Goal: Transaction & Acquisition: Purchase product/service

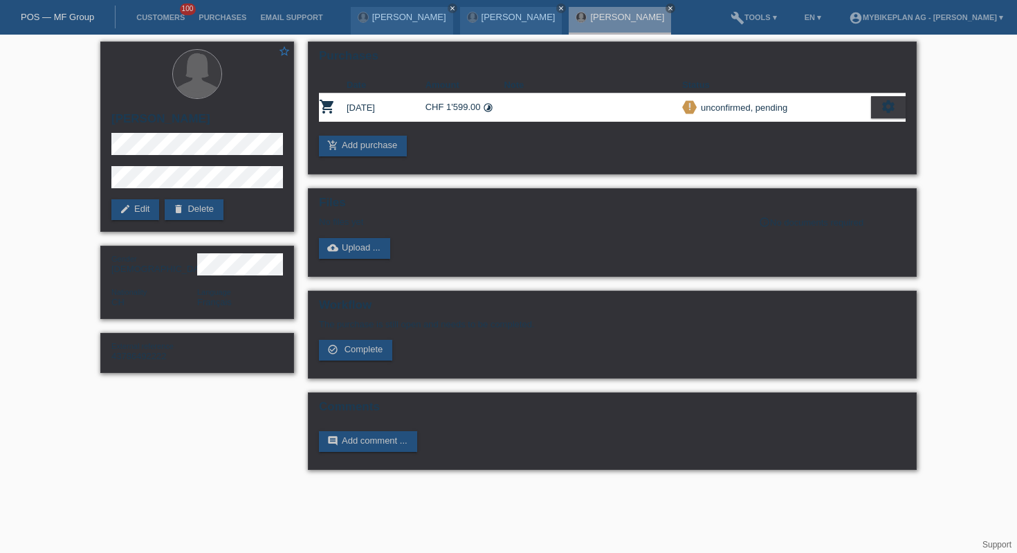
click at [46, 13] on link "POS — MF Group" at bounding box center [57, 17] width 73 height 10
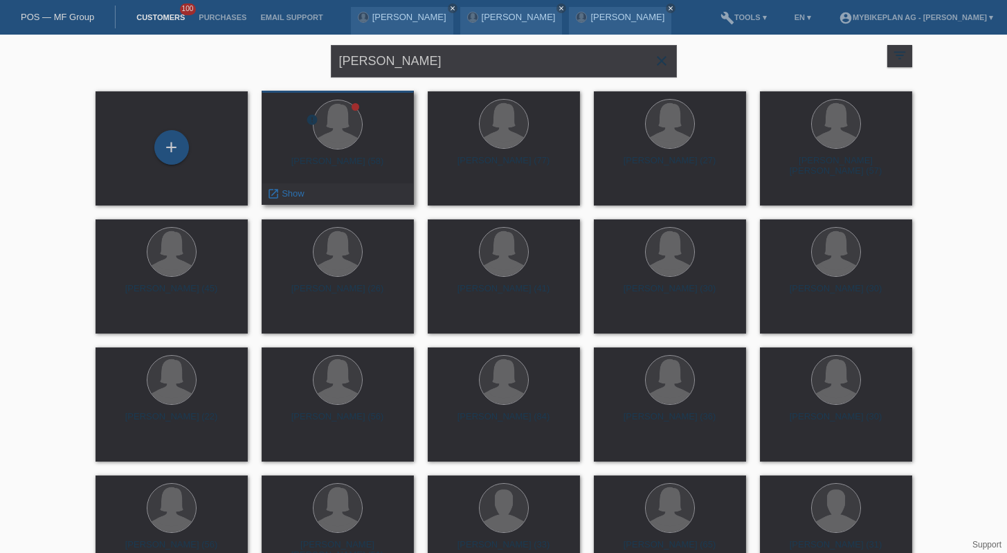
click at [340, 154] on div "error Marie Veuthey Crettex (58) launch Show" at bounding box center [338, 148] width 152 height 114
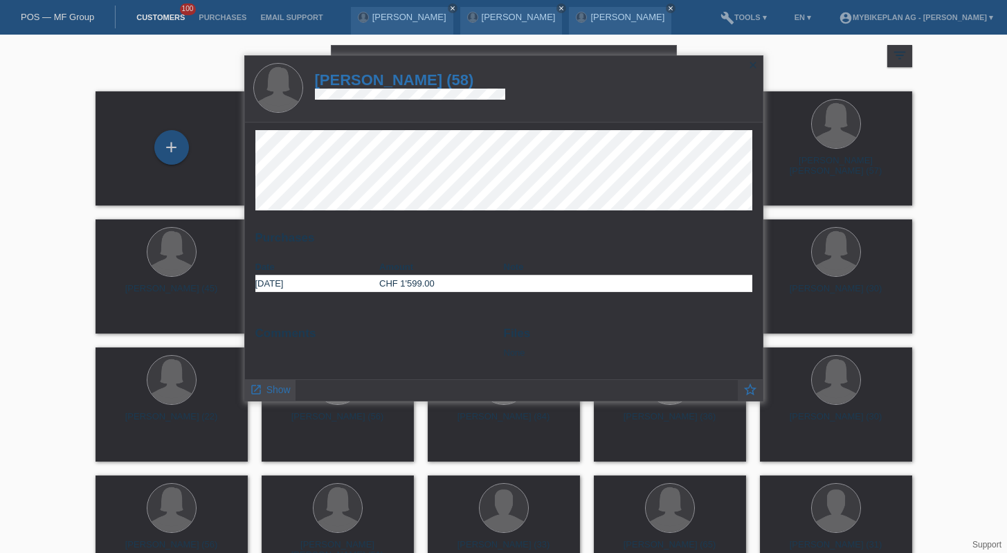
click at [275, 392] on span "Show" at bounding box center [278, 389] width 24 height 11
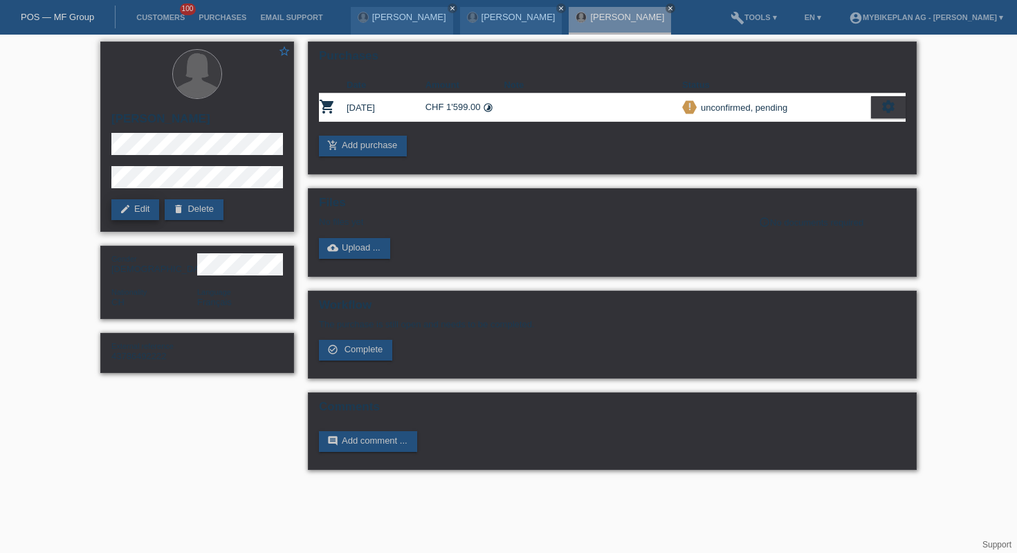
click at [137, 210] on link "edit Edit" at bounding box center [135, 209] width 48 height 21
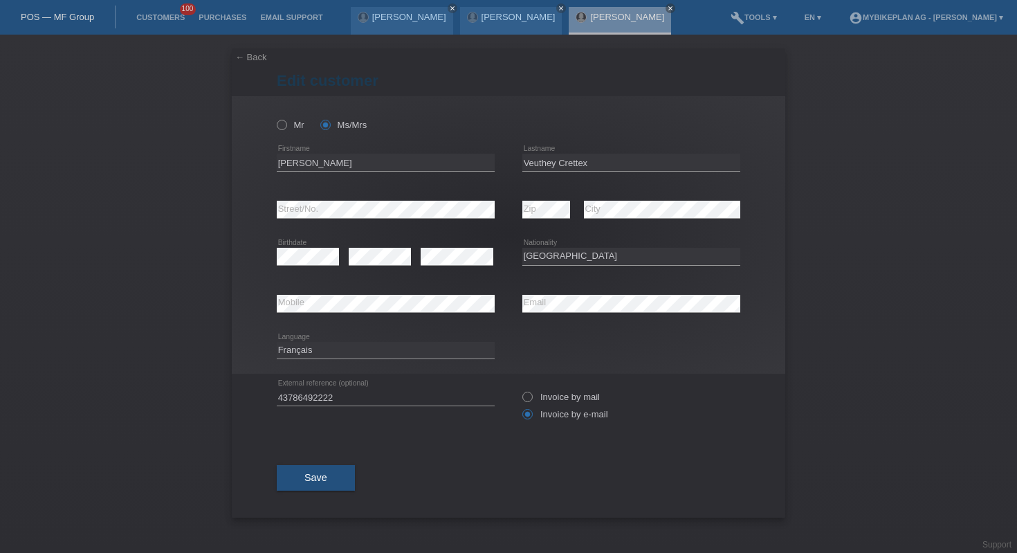
select select "CH"
click at [375, 167] on input "[PERSON_NAME]" at bounding box center [386, 162] width 218 height 17
type input "Marie Claude"
click at [325, 473] on button "Save" at bounding box center [316, 477] width 78 height 26
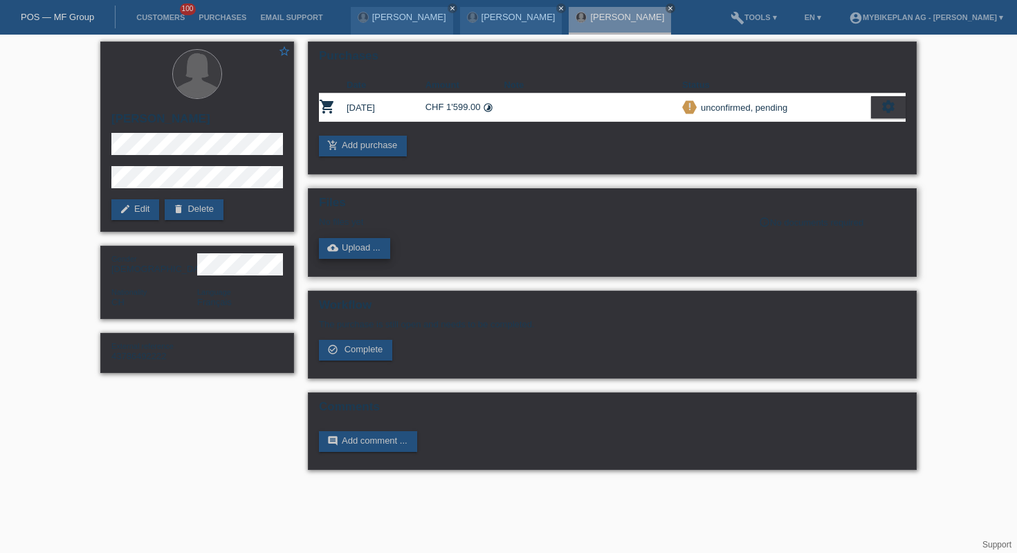
click at [365, 251] on link "cloud_upload Upload ..." at bounding box center [354, 248] width 71 height 21
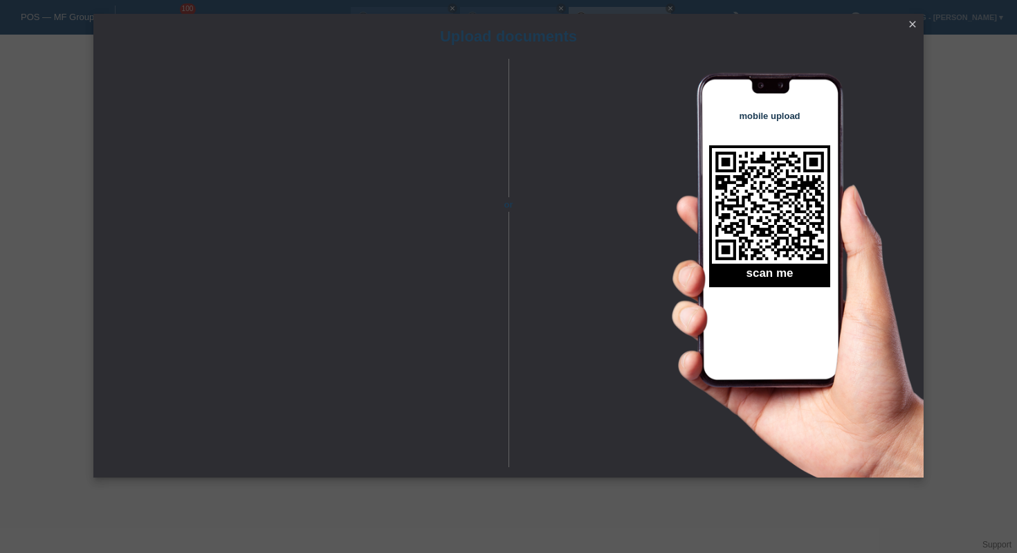
click at [915, 24] on icon "close" at bounding box center [912, 24] width 11 height 11
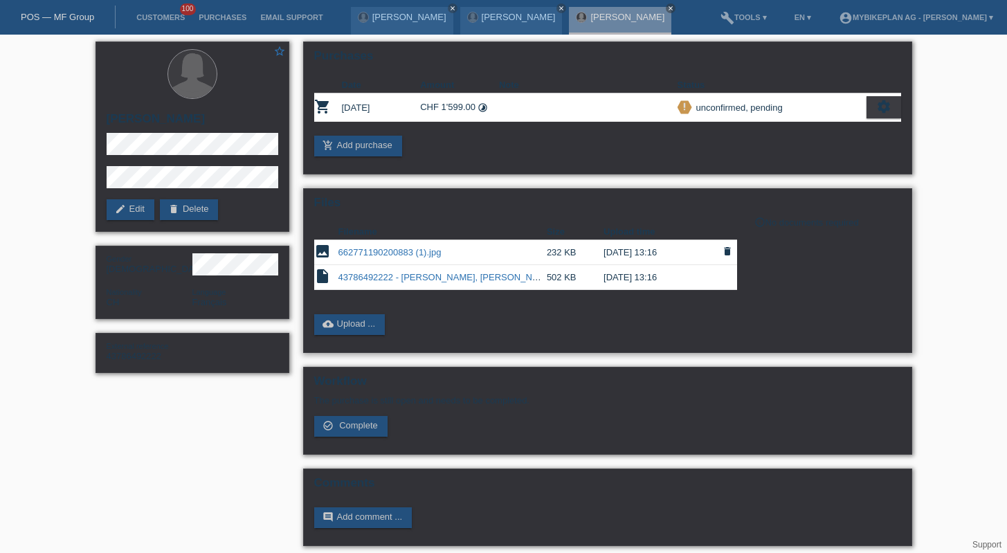
click at [413, 257] on link "662771190200883 (1).jpg" at bounding box center [389, 252] width 103 height 10
click at [381, 257] on link "662771190200883 (1).jpg" at bounding box center [389, 252] width 103 height 10
click at [435, 289] on td "43786492222 - Marie Veuthey Crettex, Raymon Tourray Ultimate.pdf" at bounding box center [442, 277] width 208 height 25
click at [435, 277] on link "43786492222 - Marie Veuthey Crettex, Raymon Tourray Ultimate.pdf" at bounding box center [471, 277] width 266 height 10
click at [449, 8] on icon "close" at bounding box center [452, 8] width 7 height 7
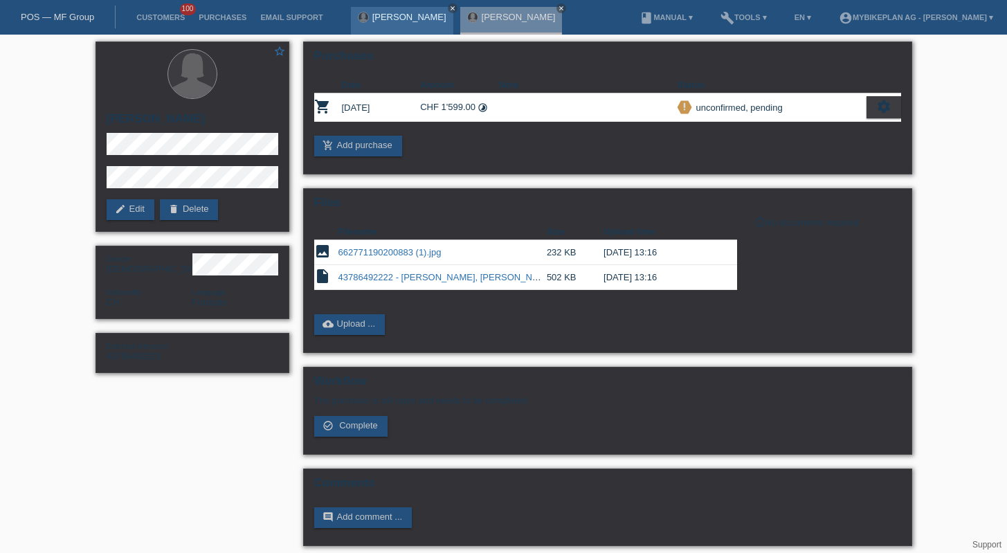
click at [449, 6] on icon "close" at bounding box center [452, 8] width 7 height 7
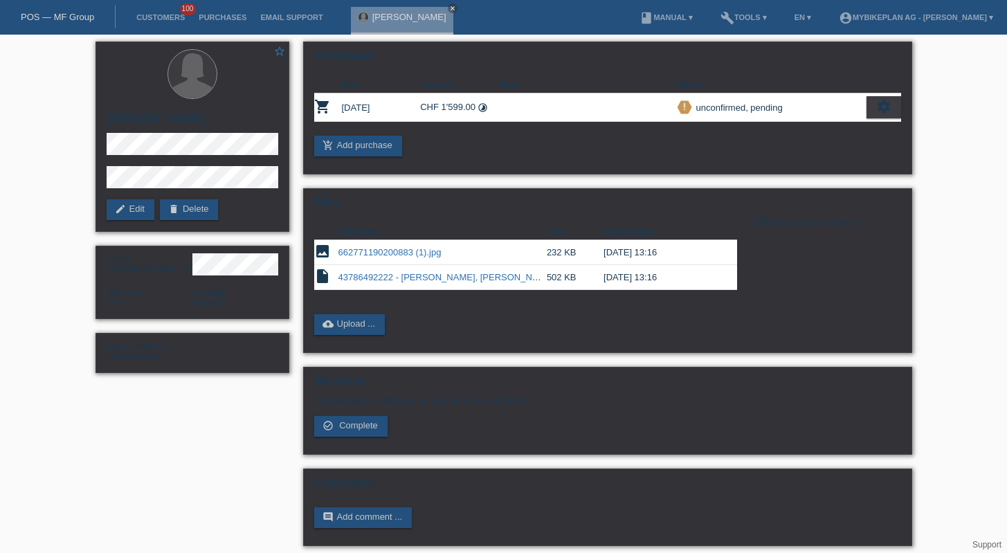
click at [475, 8] on nav "POS — MF Group Customers 100 Purchases Email Support Marie Veuthey Crettex" at bounding box center [503, 17] width 1007 height 35
click at [456, 8] on icon "close" at bounding box center [452, 8] width 7 height 7
click at [39, 17] on link "POS — MF Group" at bounding box center [57, 17] width 73 height 10
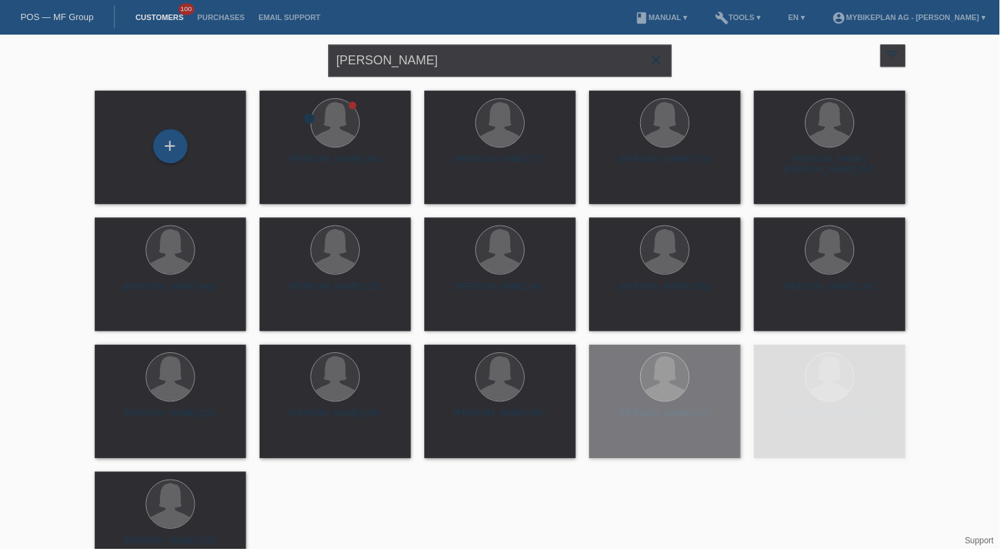
click at [662, 67] on icon "close" at bounding box center [661, 61] width 17 height 17
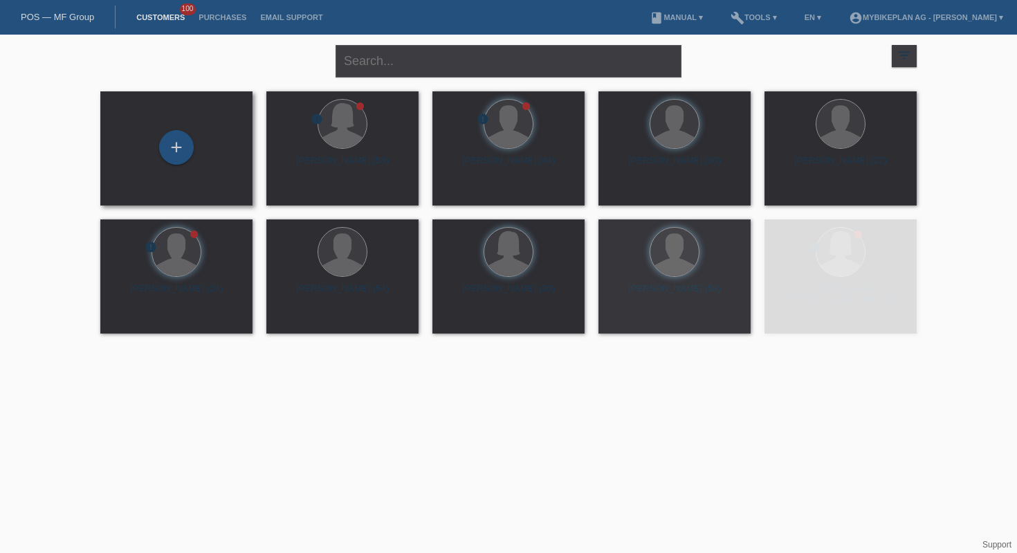
click at [190, 135] on div "+" at bounding box center [176, 148] width 130 height 37
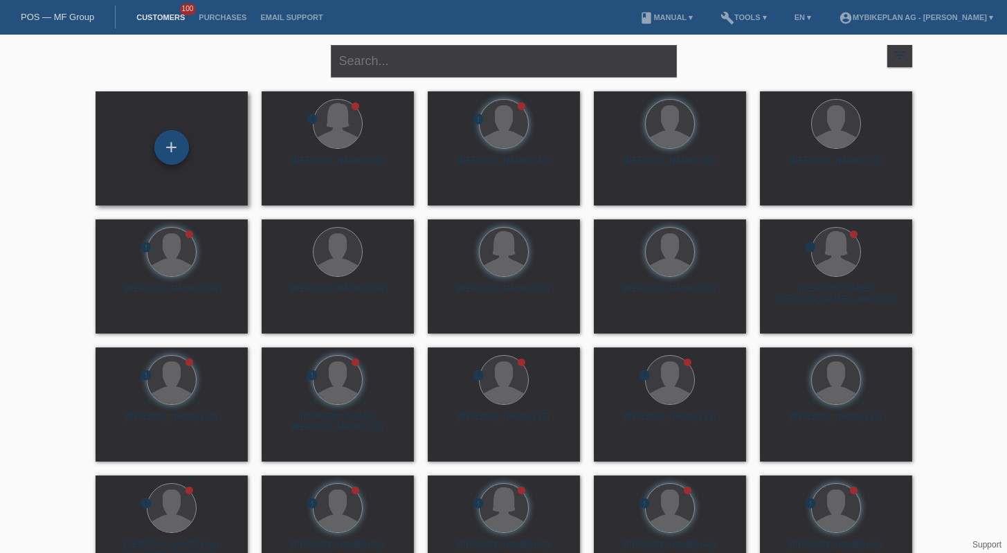
click at [183, 143] on div "+" at bounding box center [171, 147] width 35 height 35
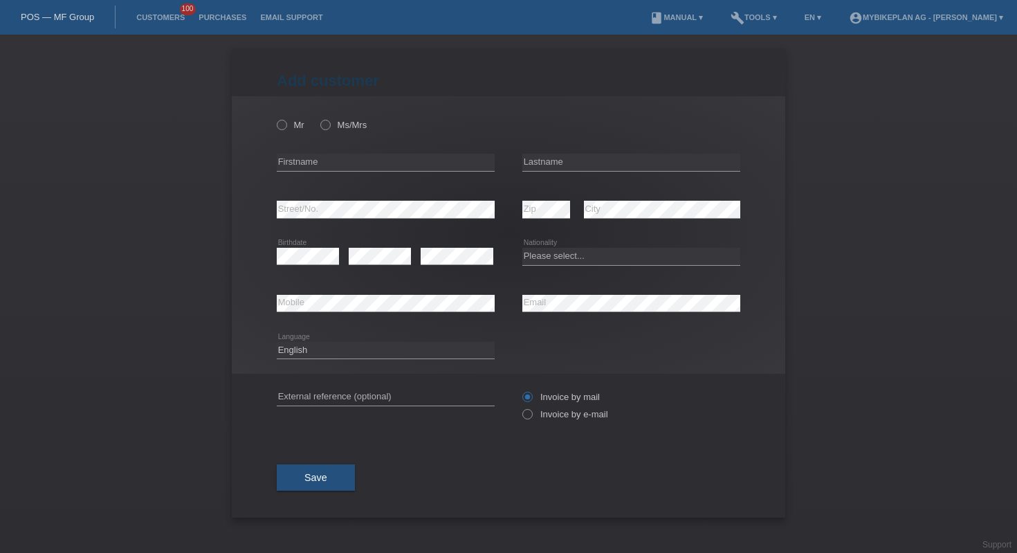
click at [471, 174] on div "error Firstname" at bounding box center [386, 162] width 218 height 47
click at [466, 167] on input "text" at bounding box center [386, 162] width 218 height 17
type input "[PERSON_NAME]"
click at [598, 158] on input "text" at bounding box center [631, 162] width 218 height 17
type input "panarra"
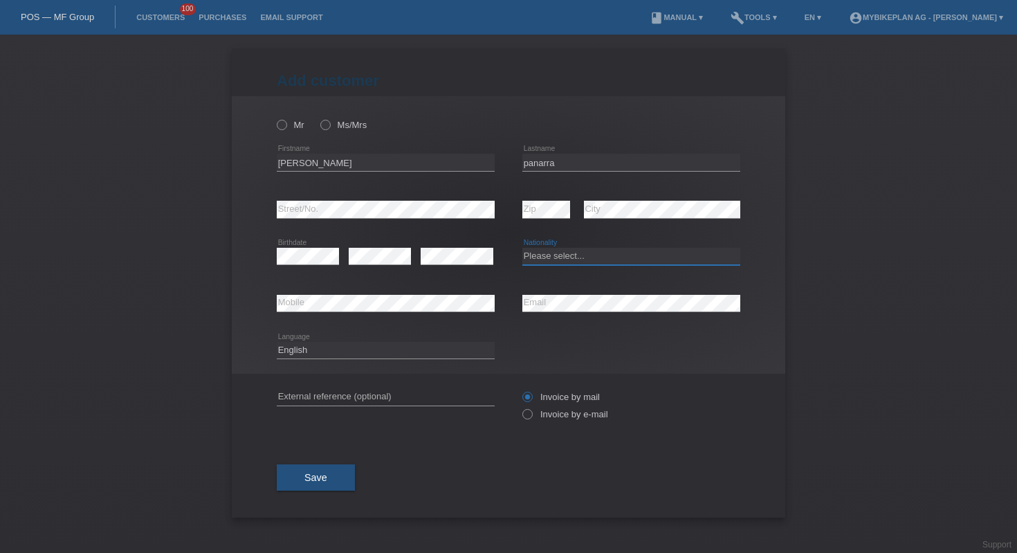
click at [568, 252] on select "Please select... Switzerland Austria Germany Liechtenstein ------------ Afghani…" at bounding box center [631, 256] width 218 height 17
select select "CH"
click at [339, 345] on select "Deutsch Français Italiano English" at bounding box center [386, 350] width 218 height 17
select select "fr"
click at [405, 394] on input "text" at bounding box center [386, 396] width 218 height 17
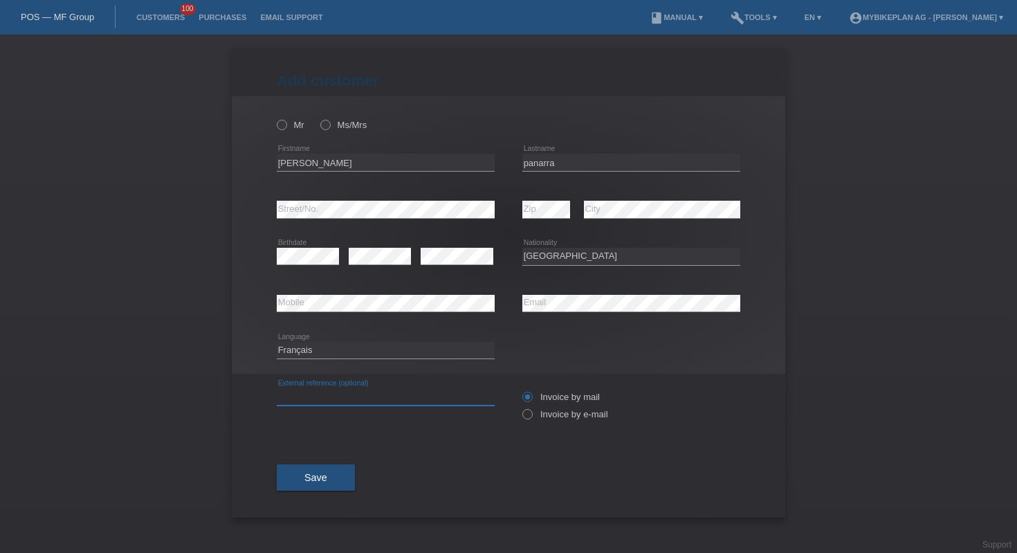
click at [405, 394] on input "text" at bounding box center [386, 396] width 218 height 17
paste input "43852270986"
type input "43852270986"
click at [501, 418] on div "43852270986 error External reference (optional) Invoice by mail" at bounding box center [509, 406] width 464 height 64
click at [537, 418] on label "Invoice by e-mail" at bounding box center [565, 414] width 86 height 10
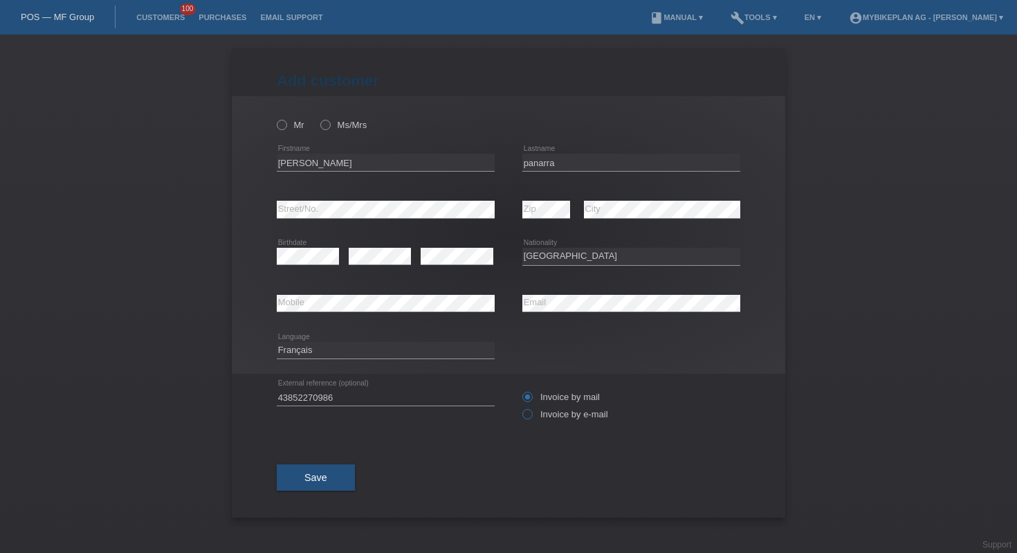
click at [531, 418] on input "Invoice by e-mail" at bounding box center [526, 417] width 9 height 17
radio input "true"
click at [287, 131] on div "Mr Ms/Mrs" at bounding box center [386, 125] width 218 height 28
click at [275, 118] on icon at bounding box center [275, 118] width 0 height 0
click at [286, 124] on input "Mr" at bounding box center [281, 124] width 9 height 9
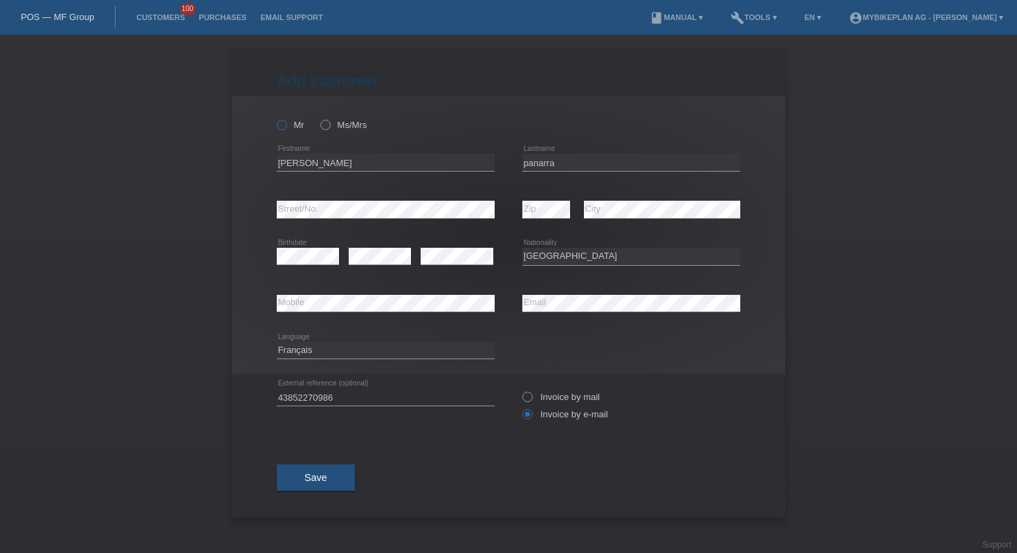
radio input "true"
click at [328, 484] on button "Save" at bounding box center [316, 477] width 78 height 26
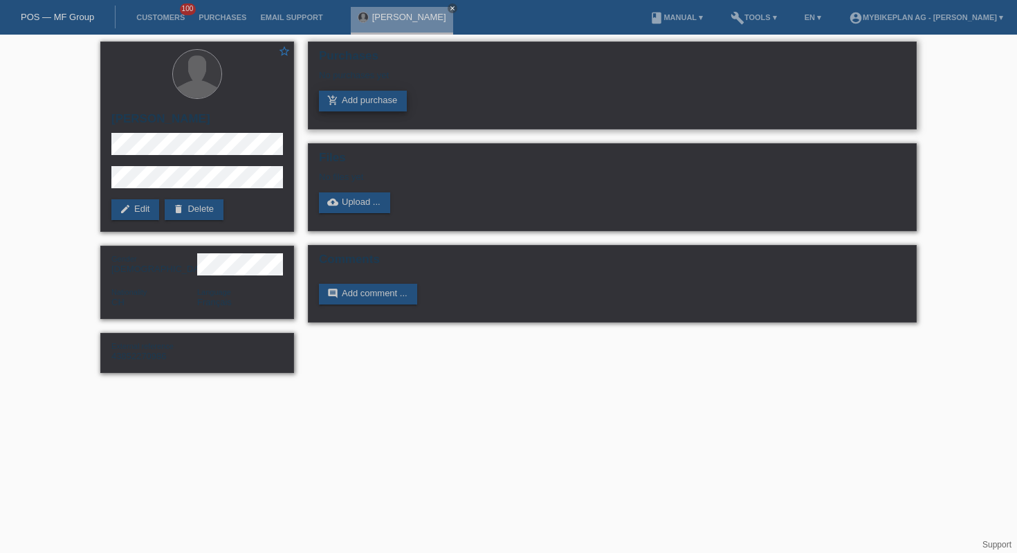
click at [378, 96] on link "add_shopping_cart Add purchase" at bounding box center [363, 101] width 88 height 21
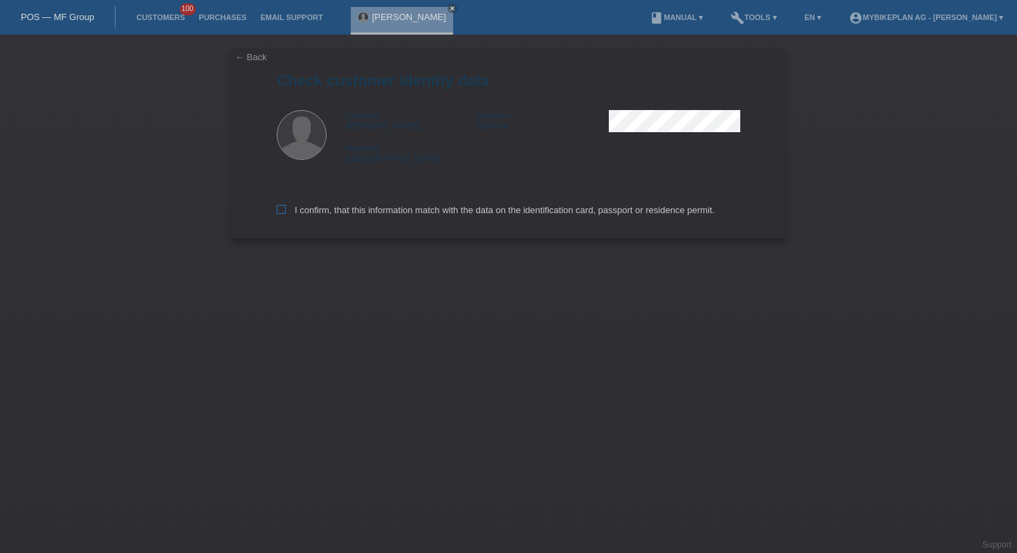
click at [327, 215] on label "I confirm, that this information match with the data on the identification card…" at bounding box center [496, 210] width 438 height 10
click at [286, 214] on input "I confirm, that this information match with the data on the identification card…" at bounding box center [281, 209] width 9 height 9
checkbox input "true"
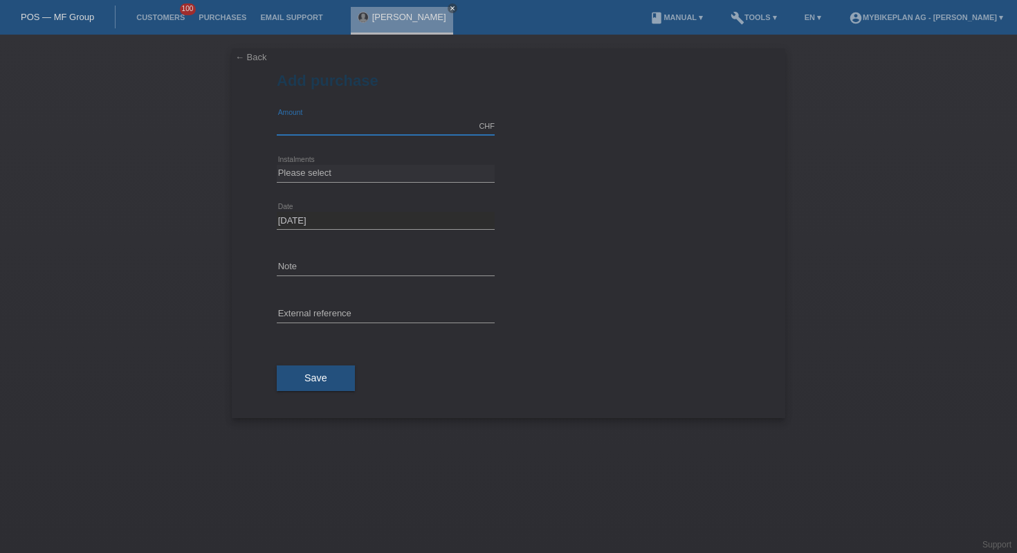
click at [372, 129] on input "text" at bounding box center [386, 126] width 218 height 17
type input "3749.00"
click at [385, 176] on select "Please select 6 instalments 12 instalments 18 instalments 24 instalments 36 ins…" at bounding box center [386, 173] width 218 height 17
click at [460, 169] on select "Please select 6 instalments 12 instalments 18 instalments 24 instalments 36 ins…" at bounding box center [386, 173] width 218 height 17
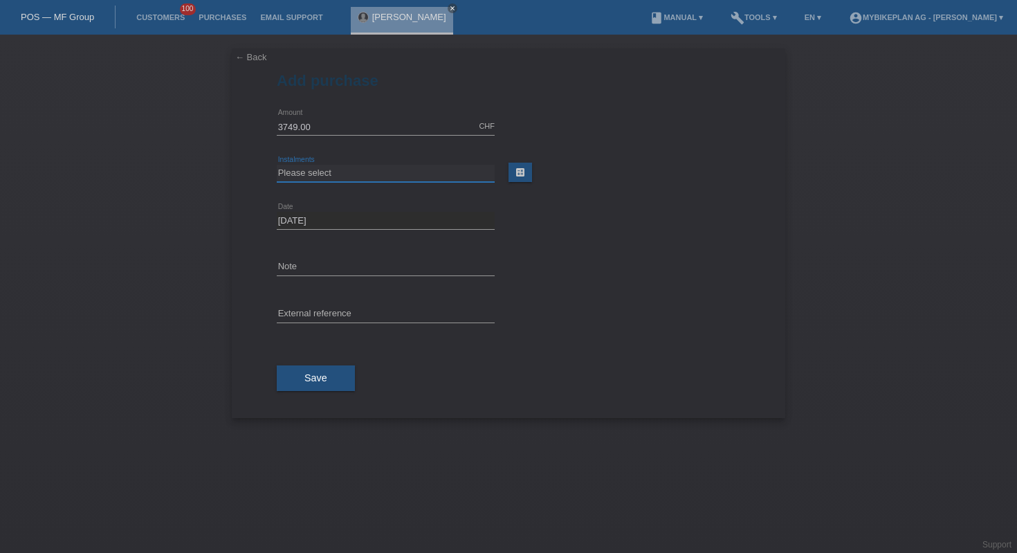
select select "487"
click at [406, 315] on input "text" at bounding box center [386, 314] width 218 height 17
paste input "43852270986"
type input "43852270986"
click at [340, 374] on button "Save" at bounding box center [316, 378] width 78 height 26
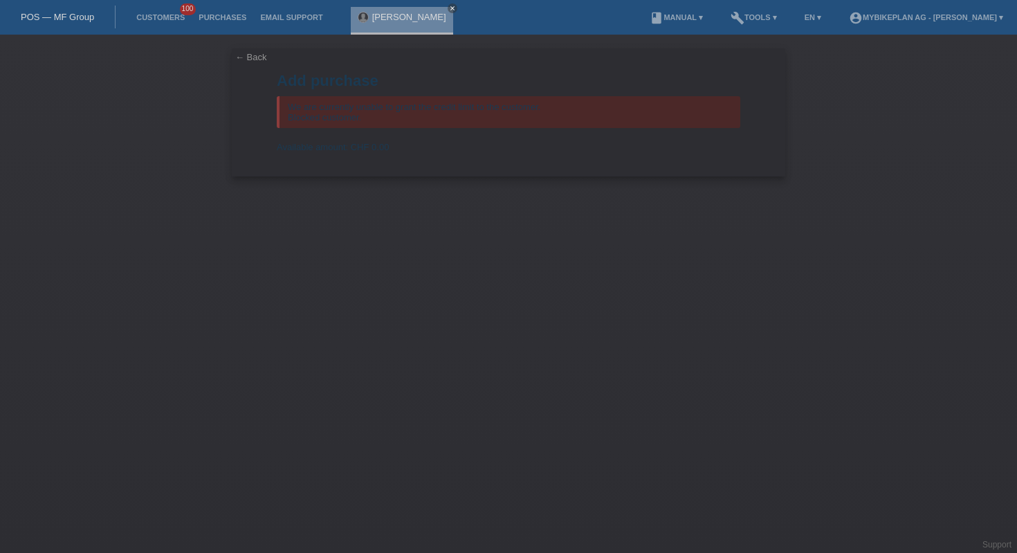
click at [62, 28] on div "POS — MF Group" at bounding box center [58, 17] width 116 height 23
click at [62, 24] on div "POS — MF Group" at bounding box center [58, 17] width 116 height 23
click at [63, 17] on link "POS — MF Group" at bounding box center [57, 17] width 73 height 10
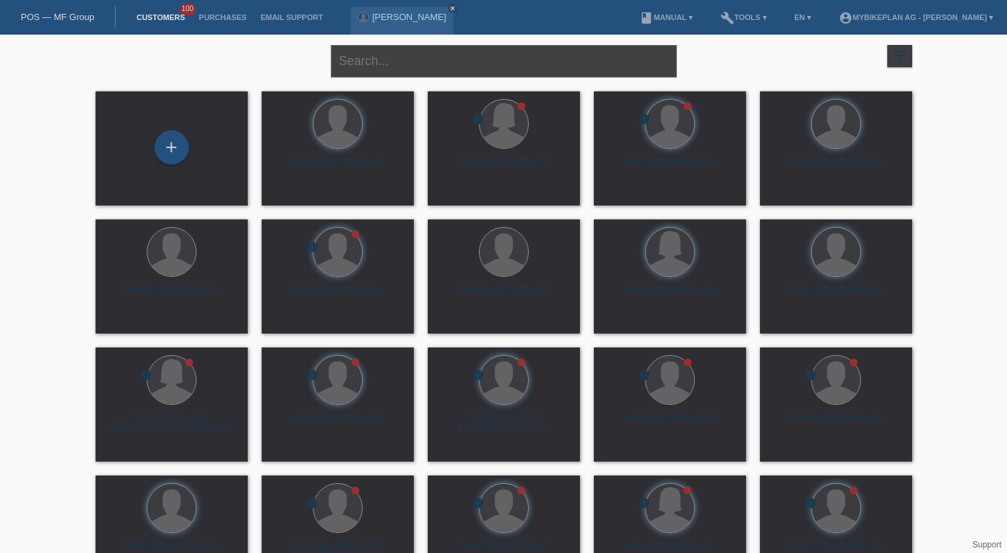
click at [538, 57] on input "text" at bounding box center [504, 61] width 346 height 33
paste input "[PERSON_NAME]"
type input "[PERSON_NAME]"
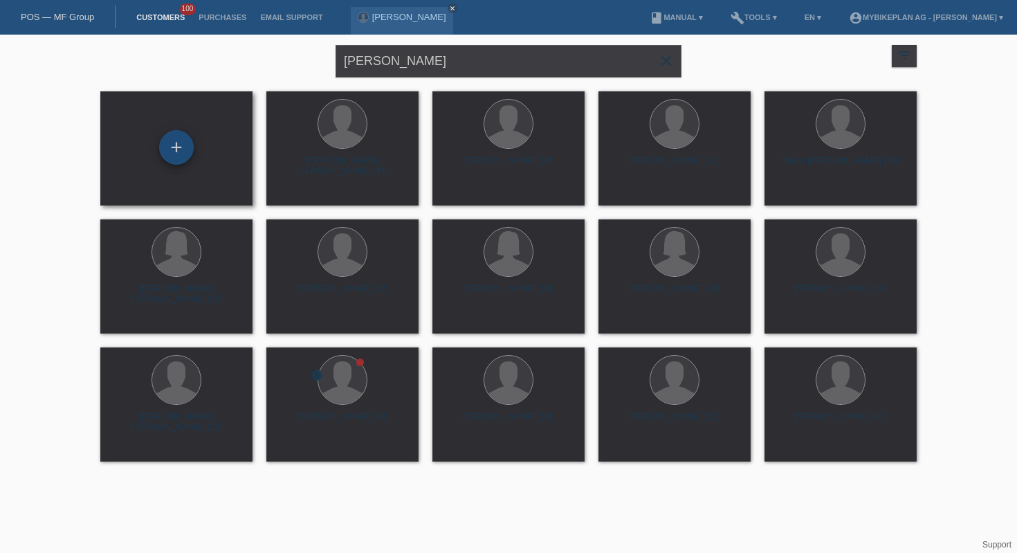
click at [176, 151] on div "+" at bounding box center [176, 147] width 35 height 35
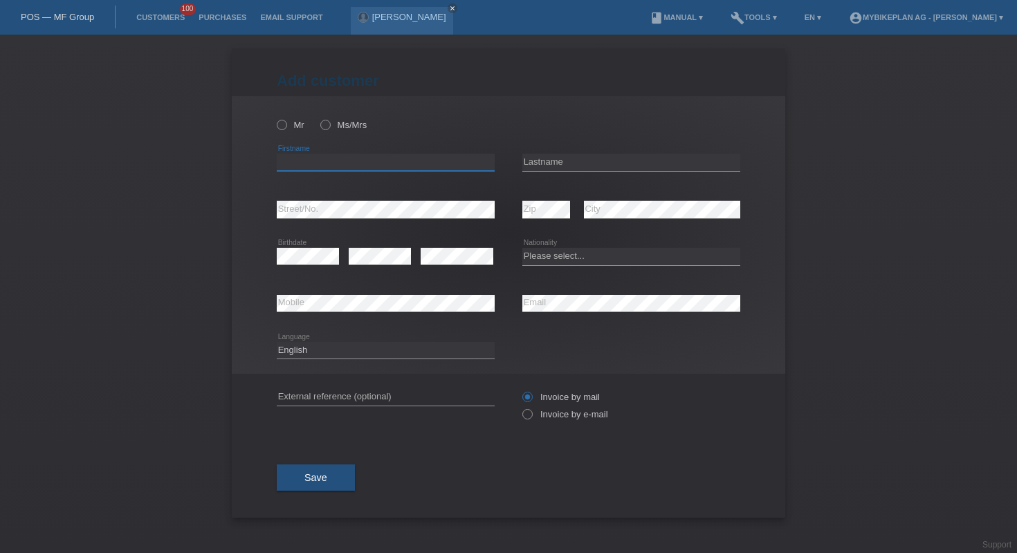
click at [314, 169] on input "text" at bounding box center [386, 162] width 218 height 17
paste input "Valentin Jorand"
type input "Valentin"
click at [557, 155] on input "text" at bounding box center [631, 162] width 218 height 17
type input "Jorand"
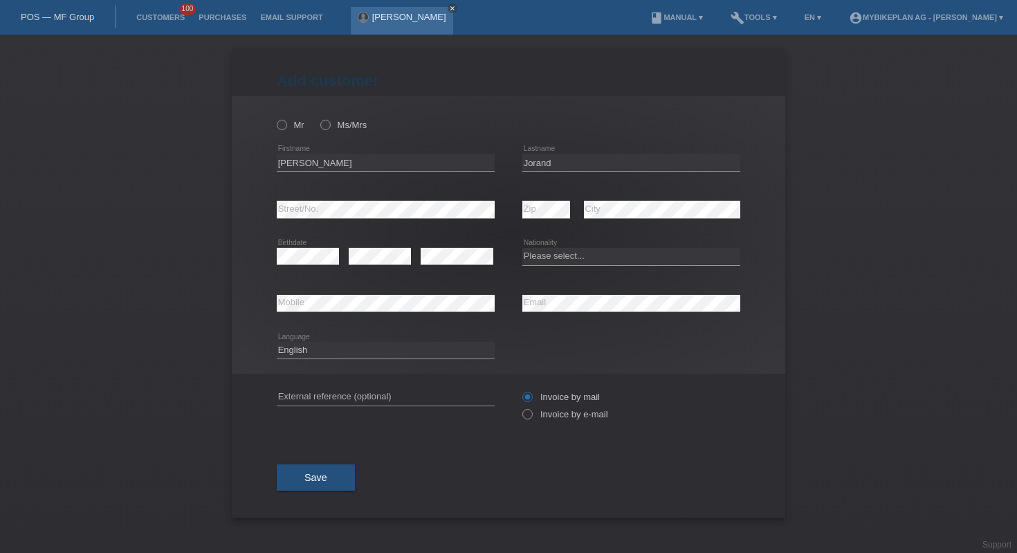
click at [449, 6] on icon "close" at bounding box center [452, 8] width 7 height 7
click at [73, 19] on link "POS — MF Group" at bounding box center [57, 17] width 73 height 10
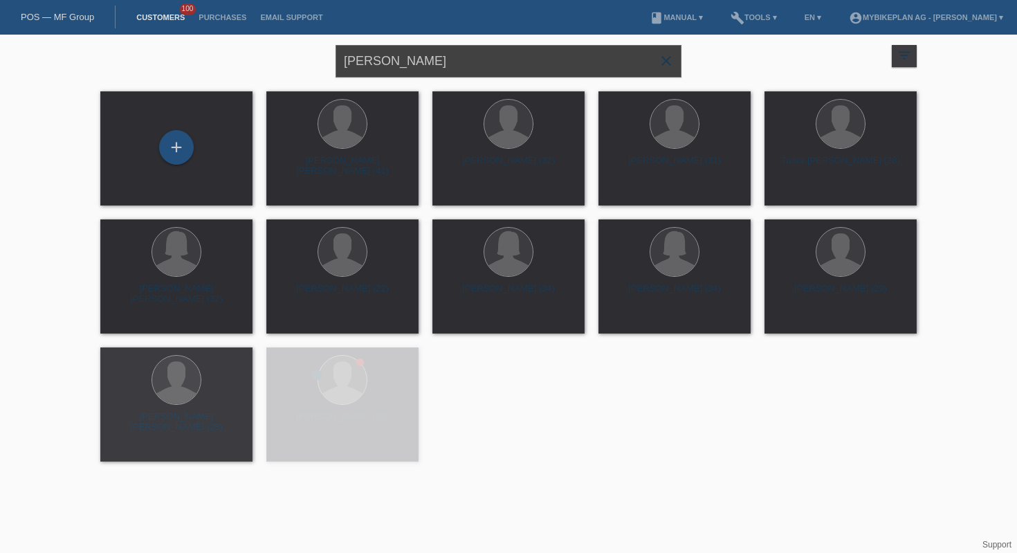
click at [480, 73] on input "Valentin Jorand" at bounding box center [509, 61] width 346 height 33
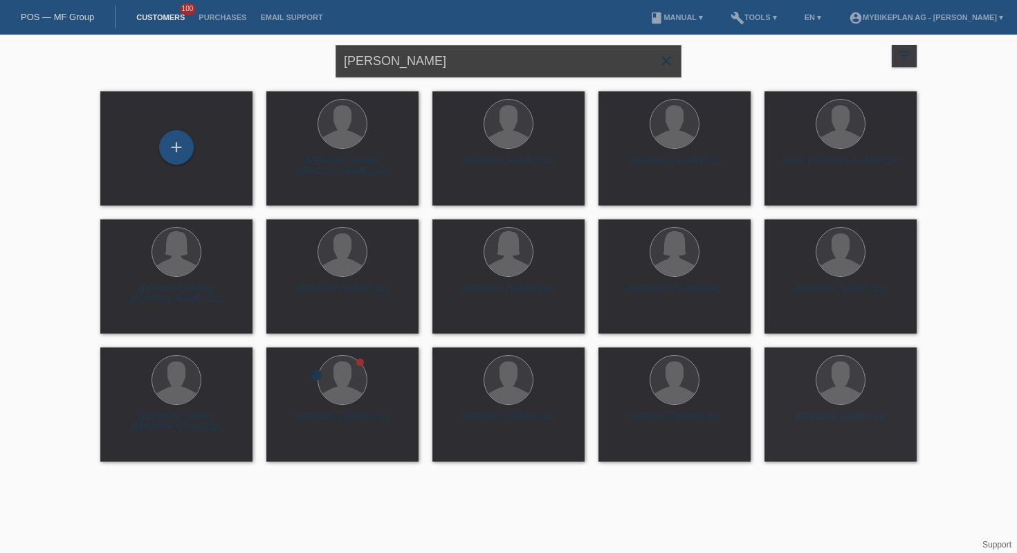
click at [480, 73] on input "Valentin Jorand" at bounding box center [509, 61] width 346 height 33
type input "benjamin rime"
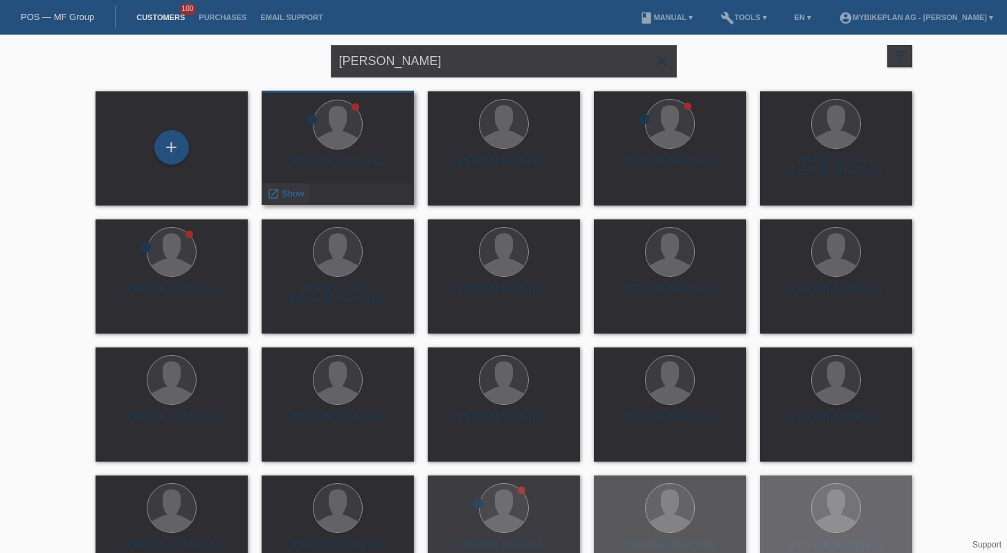
click at [298, 194] on span "Show" at bounding box center [293, 193] width 23 height 10
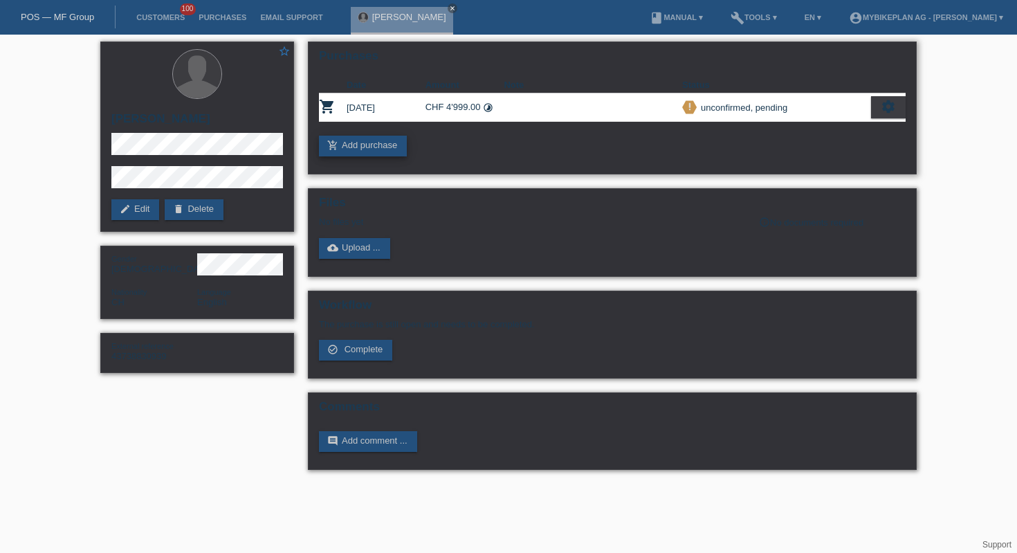
click at [368, 152] on link "add_shopping_cart Add purchase" at bounding box center [363, 146] width 88 height 21
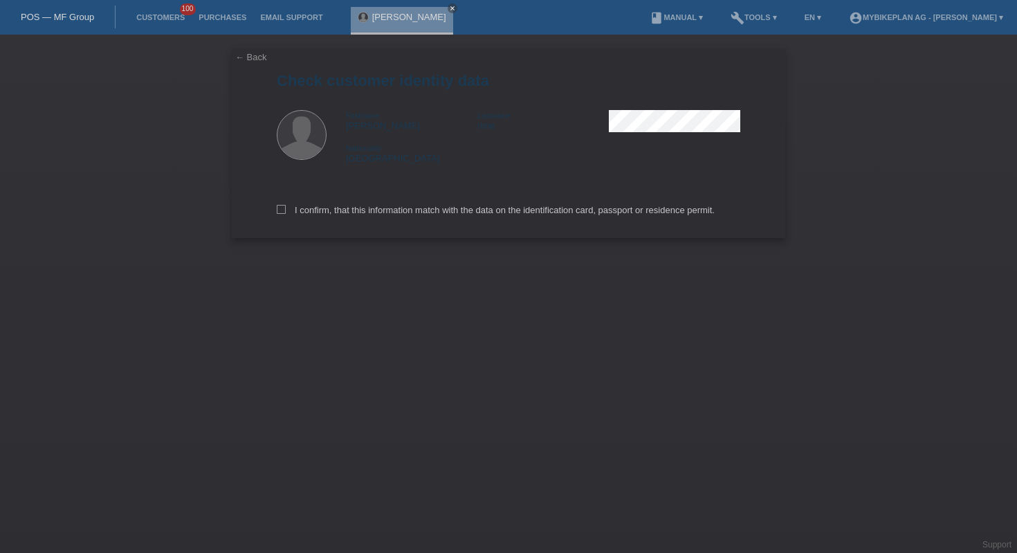
click at [420, 205] on div "I confirm, that this information match with the data on the identification card…" at bounding box center [509, 207] width 464 height 61
click at [426, 210] on label "I confirm, that this information match with the data on the identification card…" at bounding box center [496, 210] width 438 height 10
click at [286, 210] on input "I confirm, that this information match with the data on the identification card…" at bounding box center [281, 209] width 9 height 9
checkbox input "true"
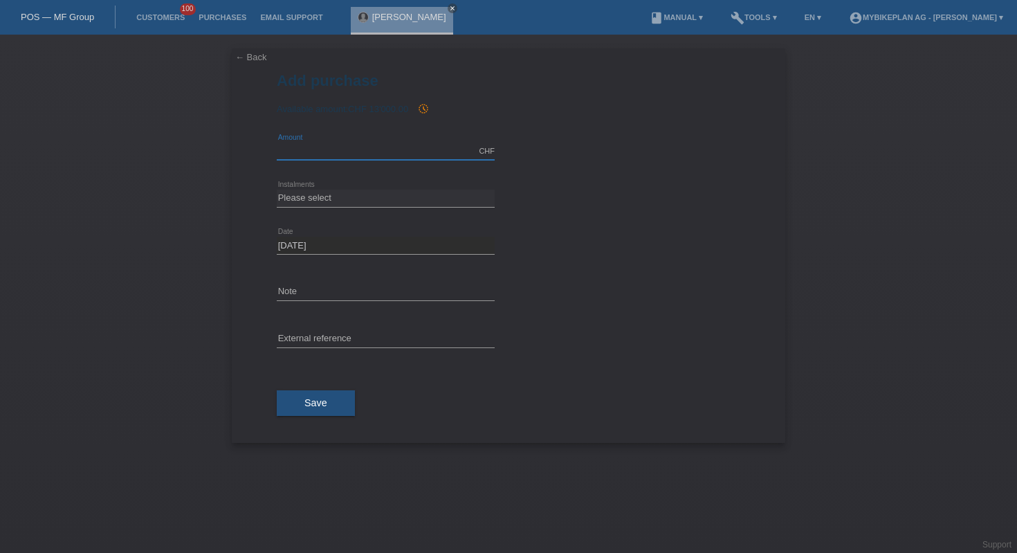
click at [387, 146] on input "text" at bounding box center [386, 151] width 218 height 17
type input "3699.00"
click at [313, 194] on select "Please select 6 instalments 12 instalments 18 instalments 24 instalments 36 ins…" at bounding box center [386, 198] width 218 height 17
select select "486"
click at [347, 339] on input "text" at bounding box center [386, 339] width 218 height 17
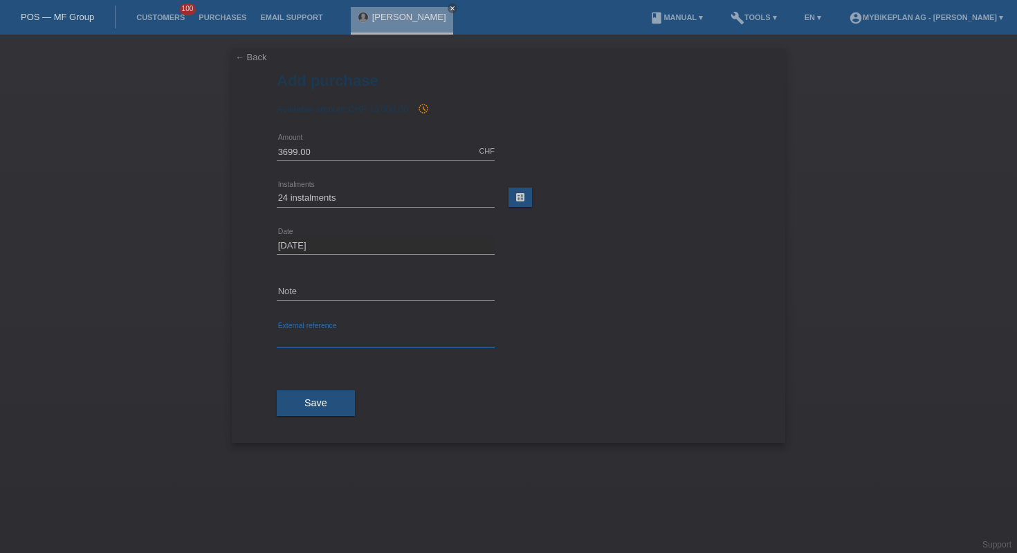
paste input "43738830939"
type input "43738830939"
click at [331, 394] on button "Save" at bounding box center [316, 403] width 78 height 26
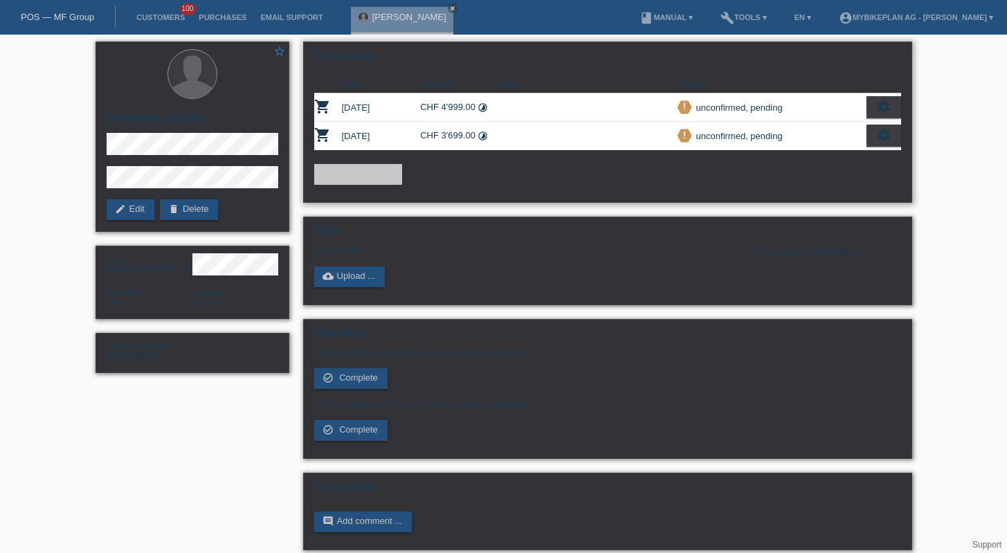
click at [882, 106] on icon "settings" at bounding box center [883, 106] width 15 height 15
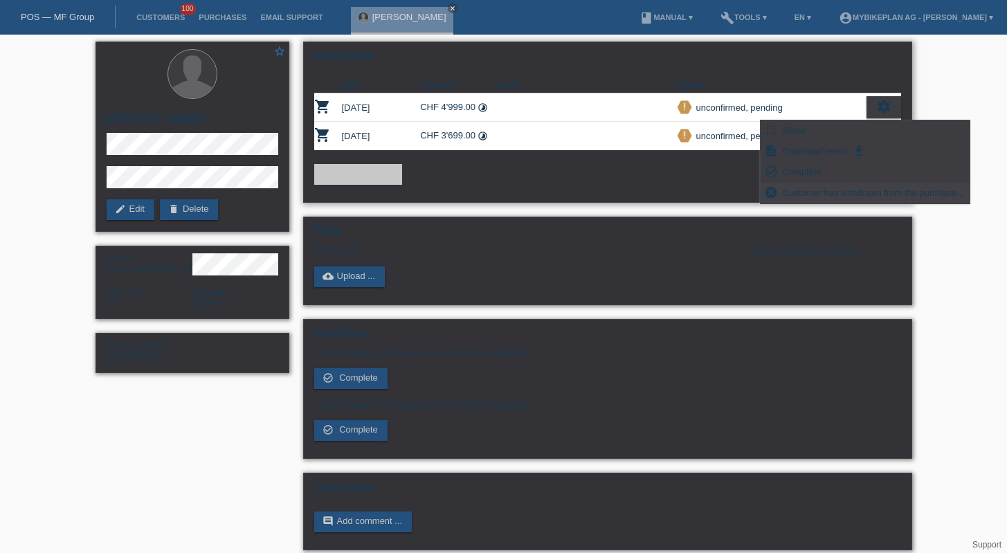
click at [837, 193] on span "Customer has withdrawn from the purchase..." at bounding box center [873, 192] width 185 height 17
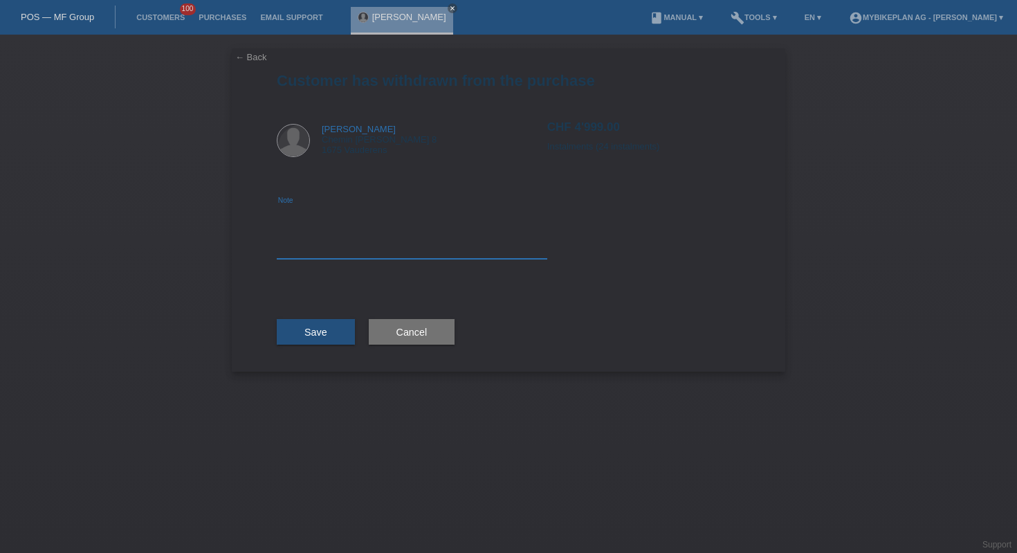
click at [412, 241] on textarea at bounding box center [412, 232] width 271 height 53
type textarea "Other bike chose"
click at [322, 329] on span "Save" at bounding box center [315, 332] width 23 height 11
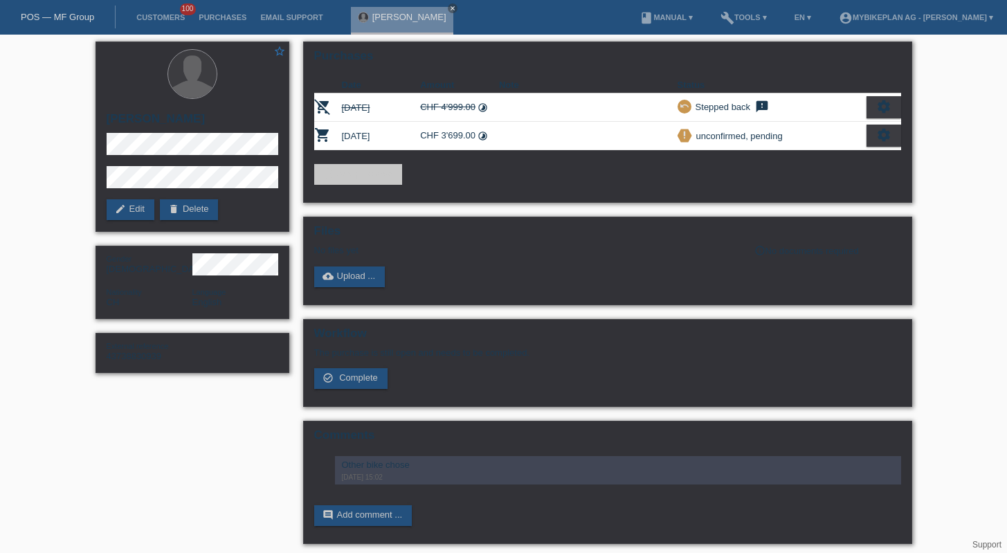
click at [886, 136] on icon "settings" at bounding box center [883, 134] width 15 height 15
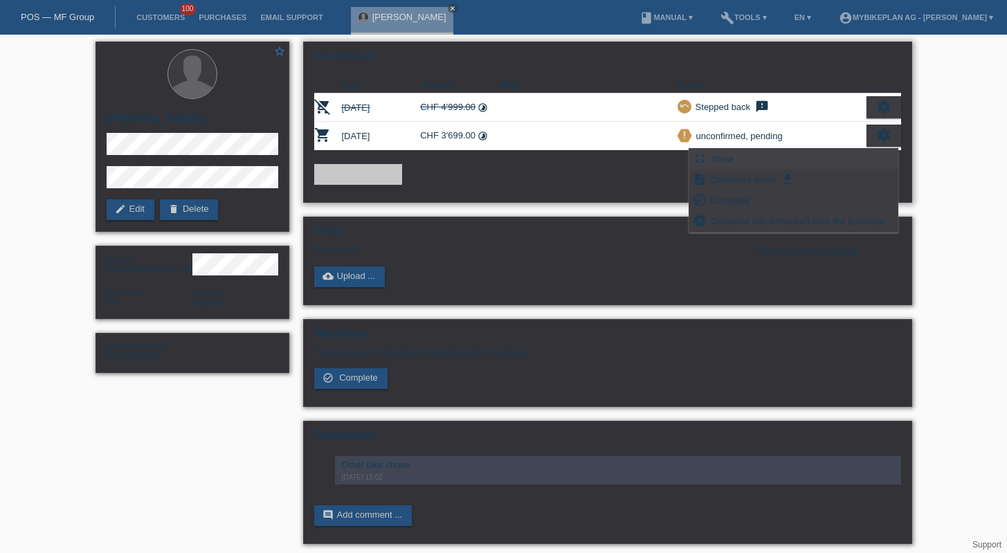
click at [848, 150] on div "fullscreen Show" at bounding box center [793, 159] width 209 height 21
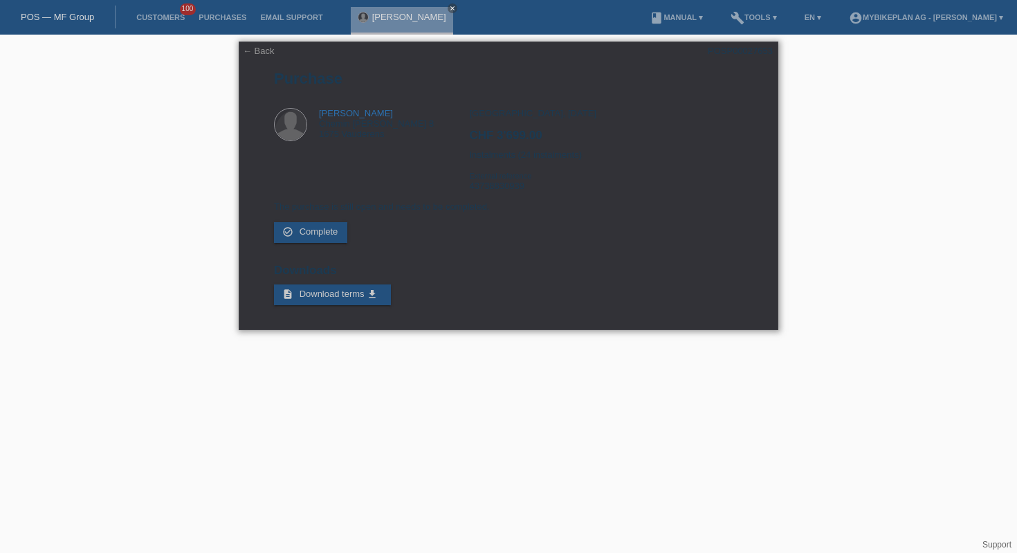
drag, startPoint x: 0, startPoint y: 0, endPoint x: 749, endPoint y: 46, distance: 750.8
click at [749, 46] on div "← Back POSP00027653 [GEOGRAPHIC_DATA] [PERSON_NAME] Chemin [PERSON_NAME] 8 1675…" at bounding box center [508, 189] width 1017 height 309
click at [747, 53] on div "POSP00027653" at bounding box center [740, 51] width 65 height 10
